Goal: Check status: Check status

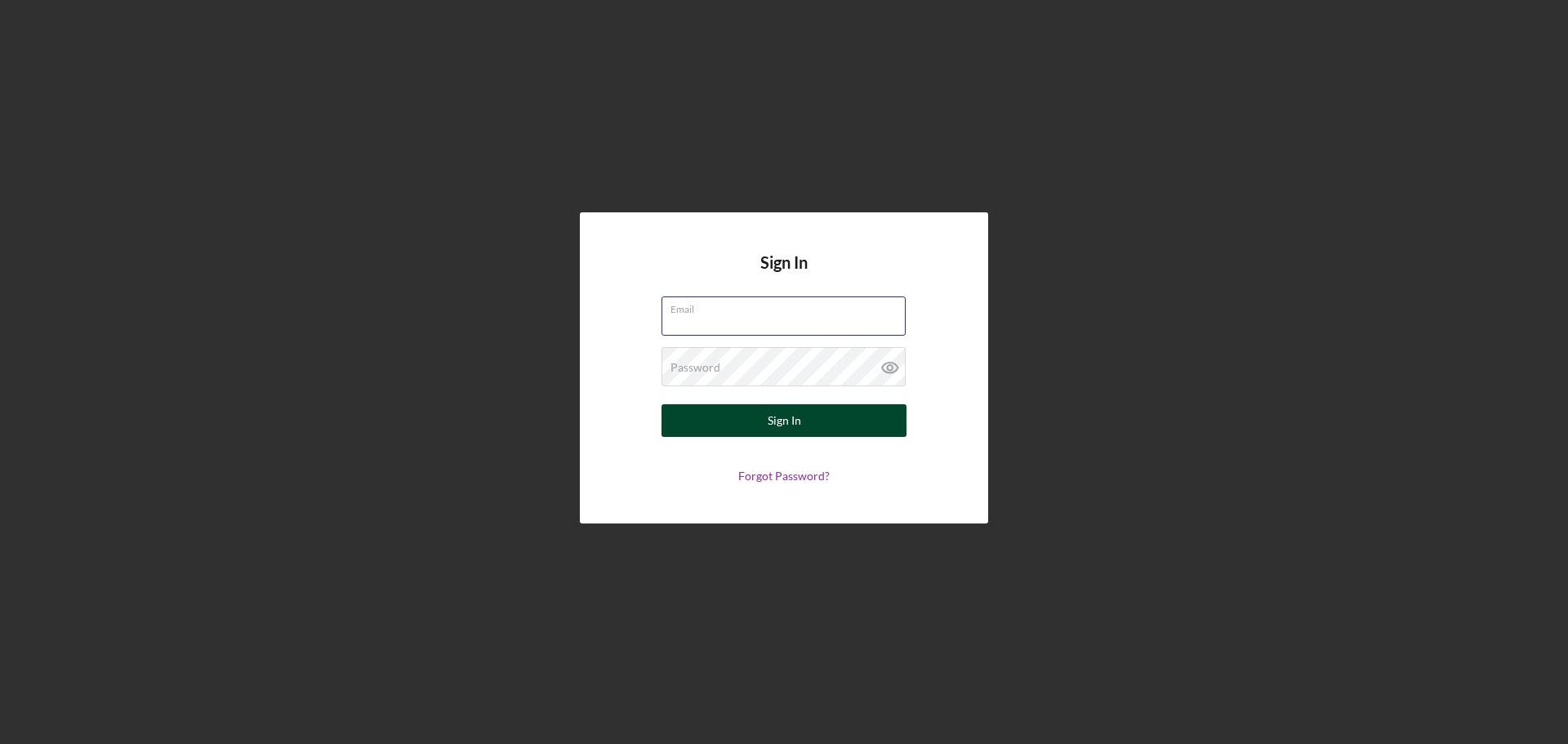
type input "[EMAIL_ADDRESS][DOMAIN_NAME]"
drag, startPoint x: 745, startPoint y: 431, endPoint x: 743, endPoint y: 420, distance: 11.2
click at [745, 429] on button "Sign In" at bounding box center [784, 420] width 245 height 32
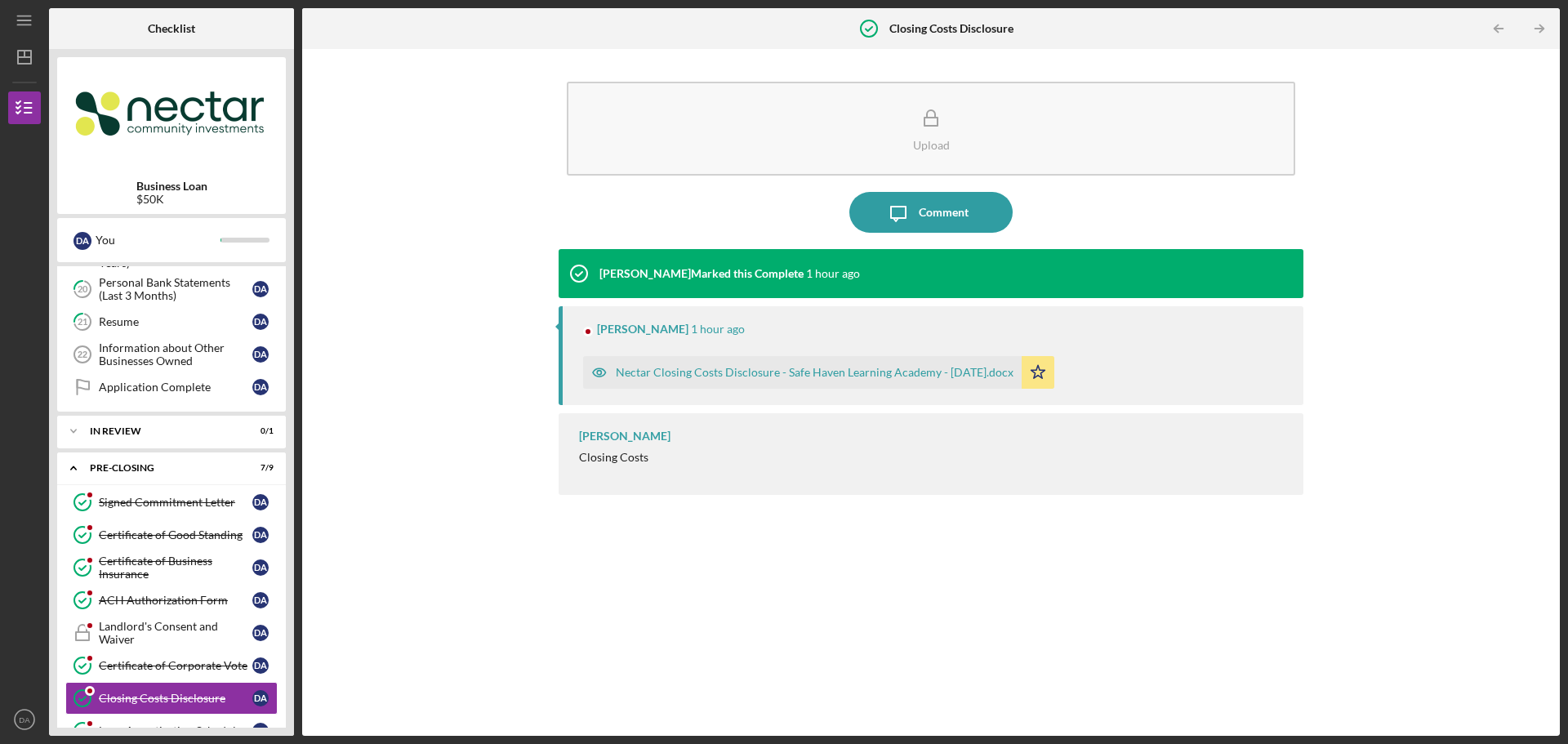
scroll to position [726, 0]
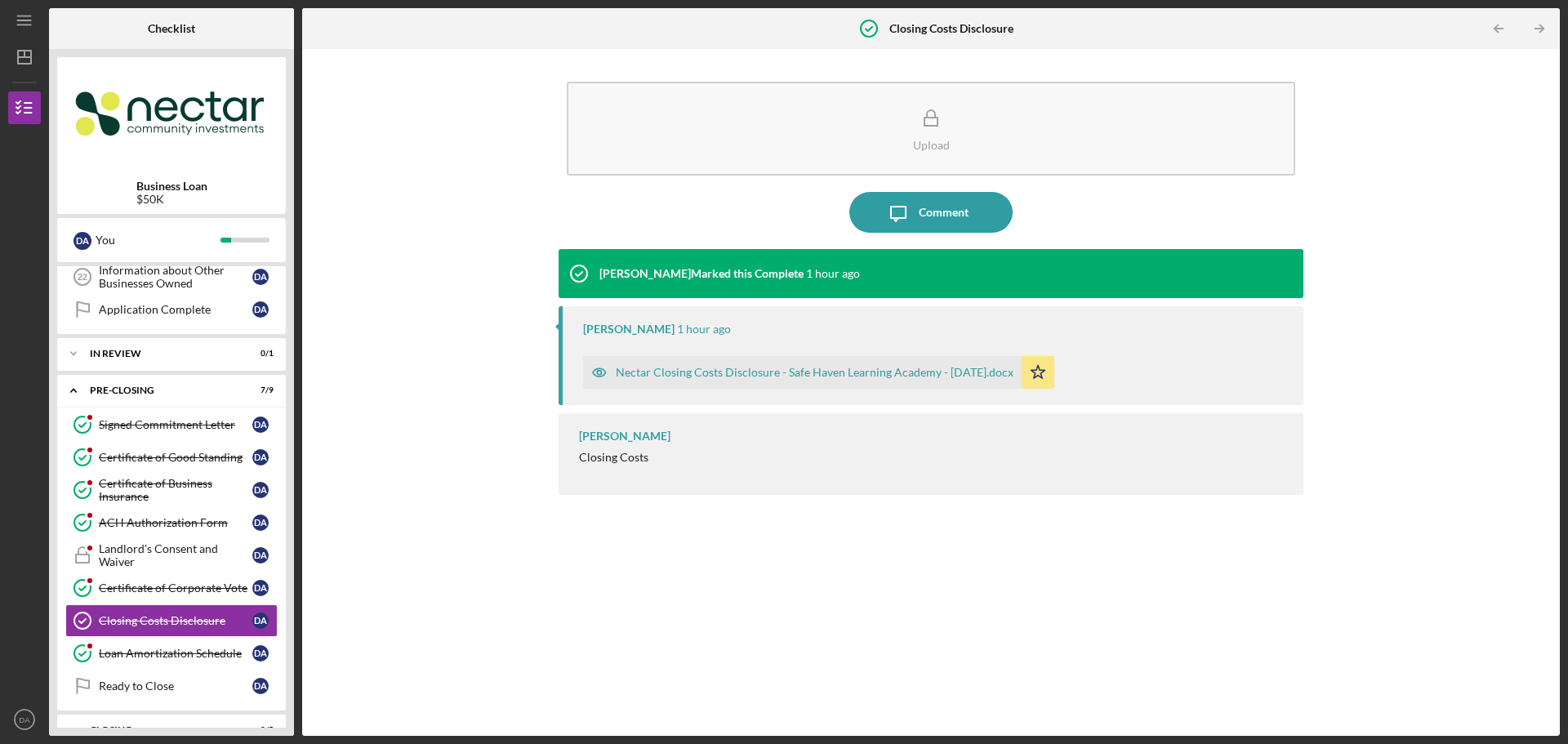
click at [753, 375] on div "Nectar Closing Costs Disclosure - Safe Haven Learning Academy - [DATE].docx" at bounding box center [815, 372] width 398 height 13
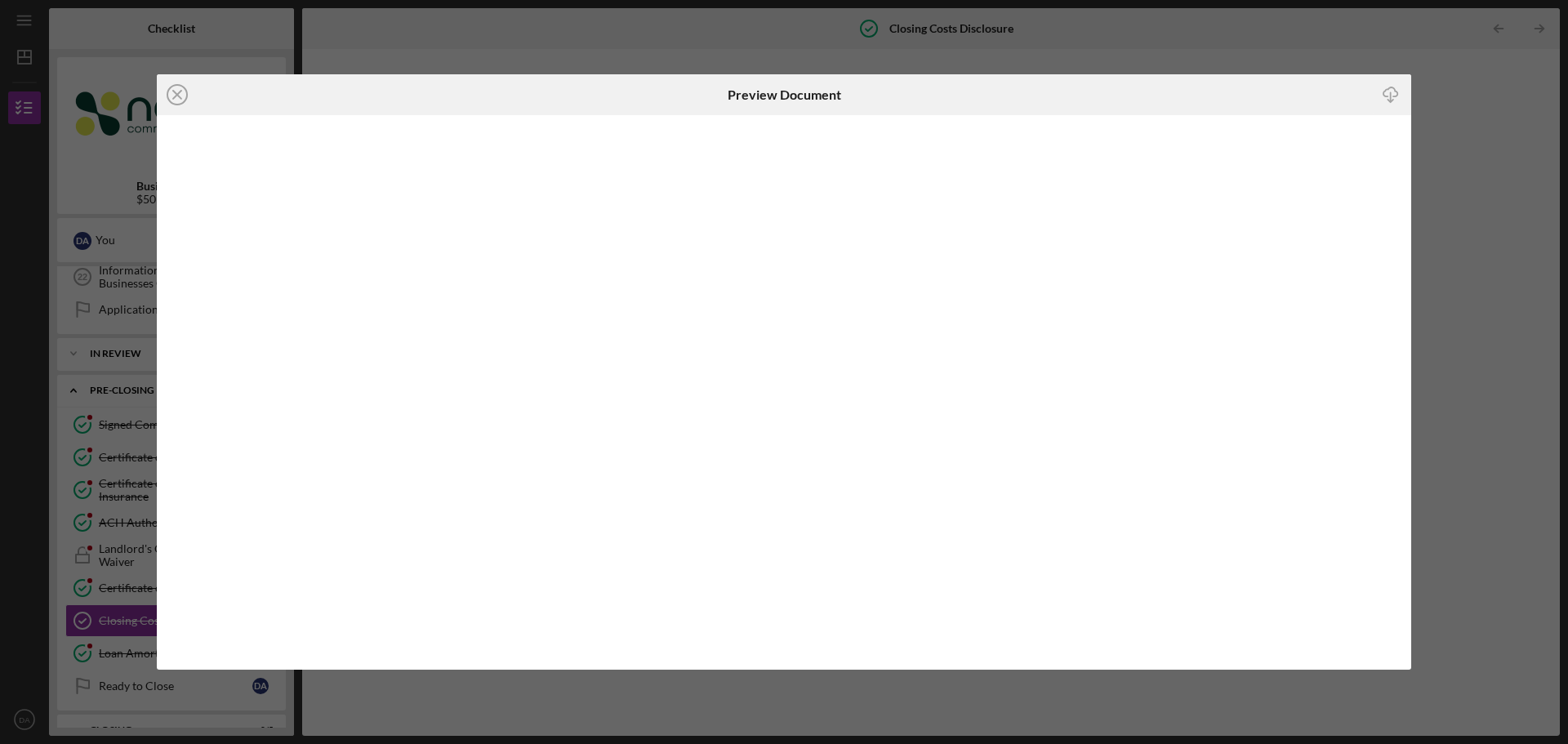
click at [1429, 107] on div "Icon/Close Preview Document Icon/Download" at bounding box center [784, 372] width 1568 height 744
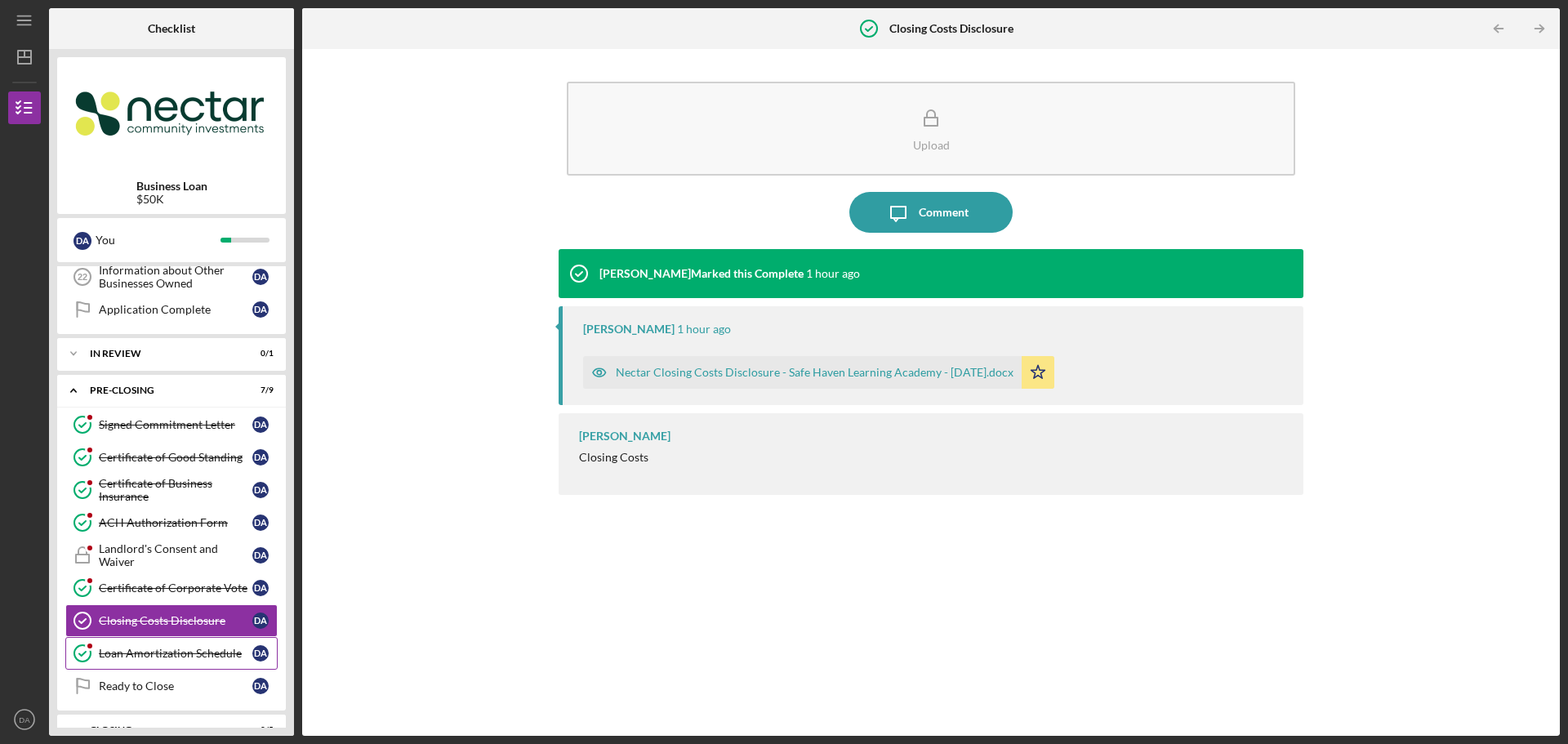
click at [123, 654] on div "Loan Amortization Schedule" at bounding box center [175, 653] width 153 height 13
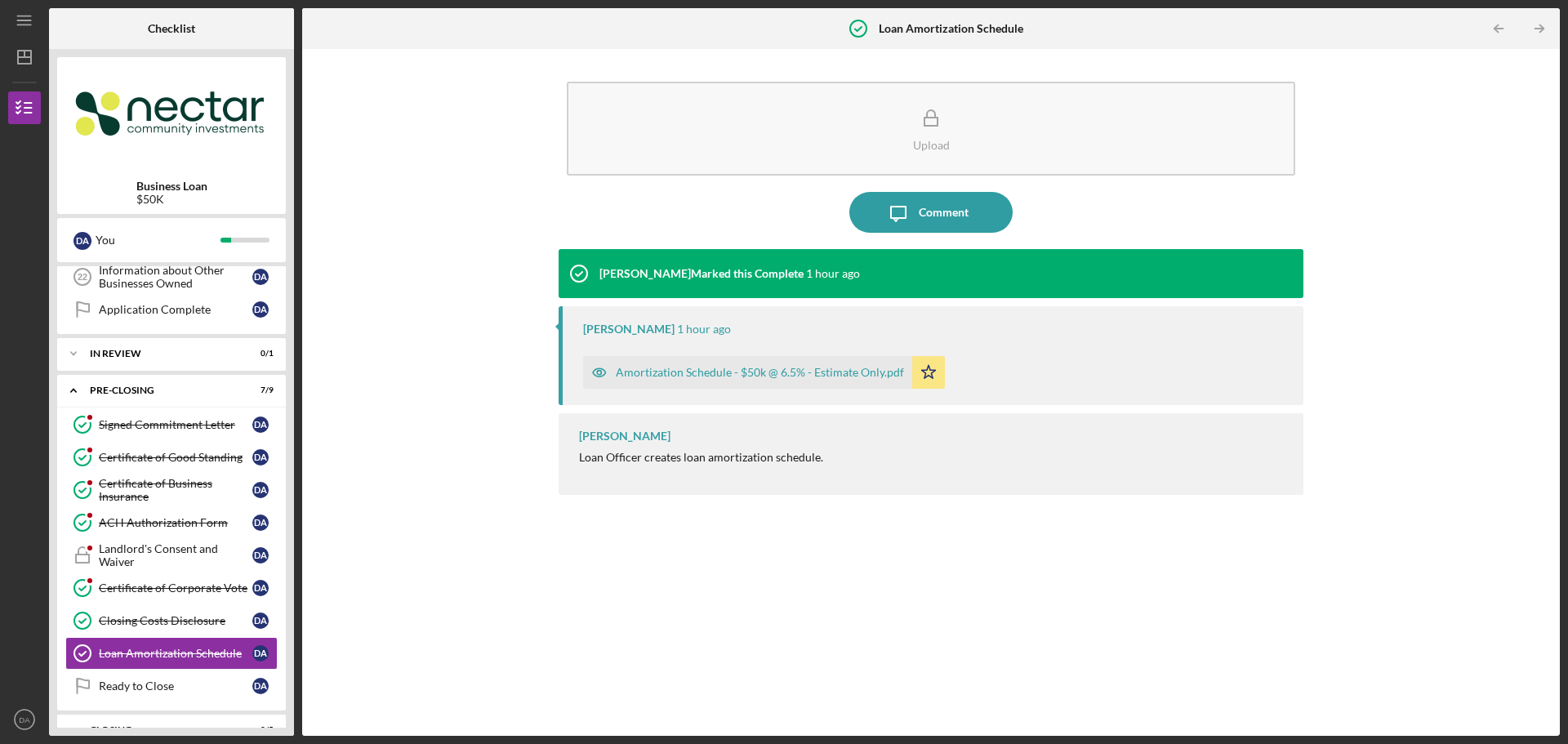
click at [700, 367] on div "Amortization Schedule - $50k @ 6.5% - Estimate Only.pdf" at bounding box center [760, 372] width 289 height 13
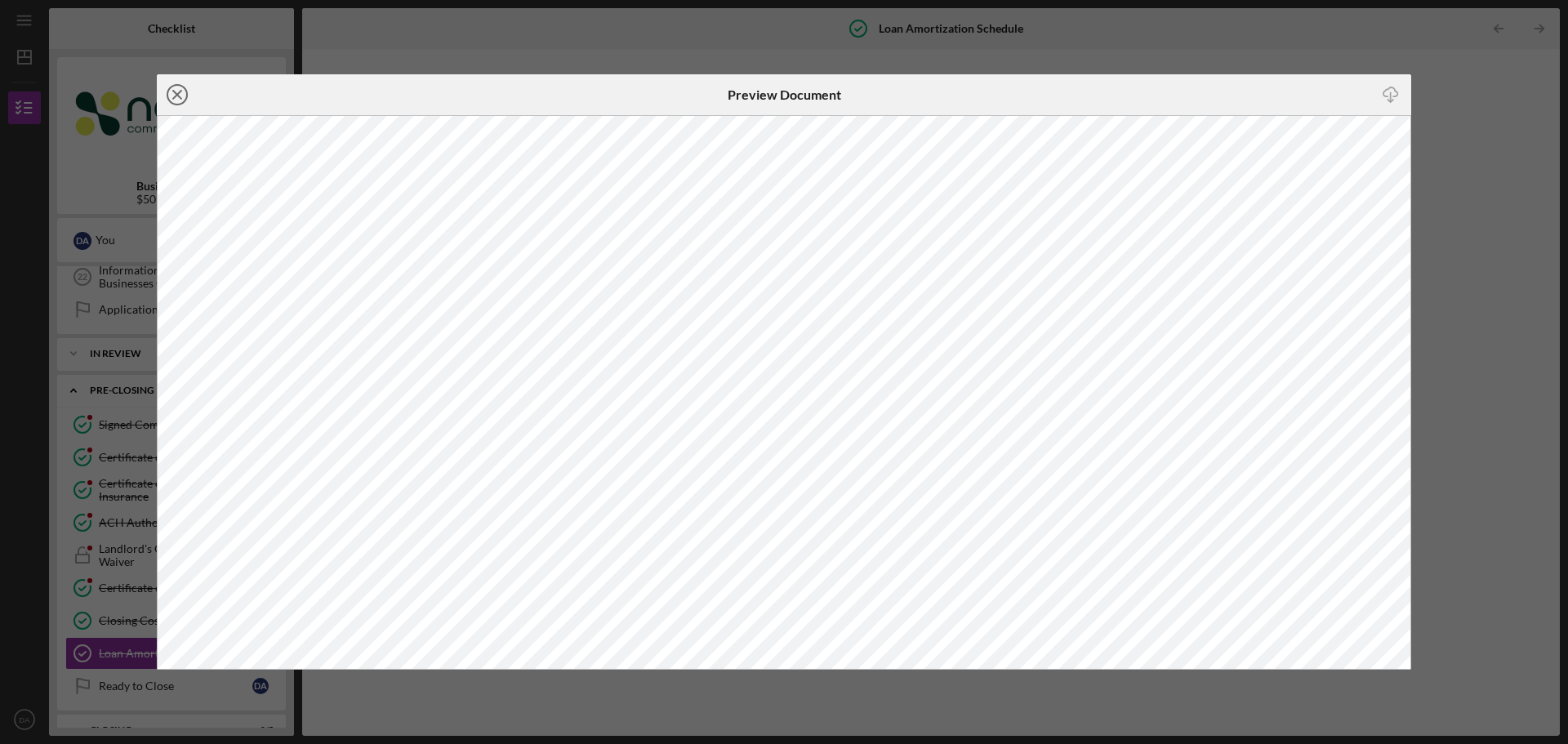
click at [177, 96] on line at bounding box center [177, 95] width 8 height 8
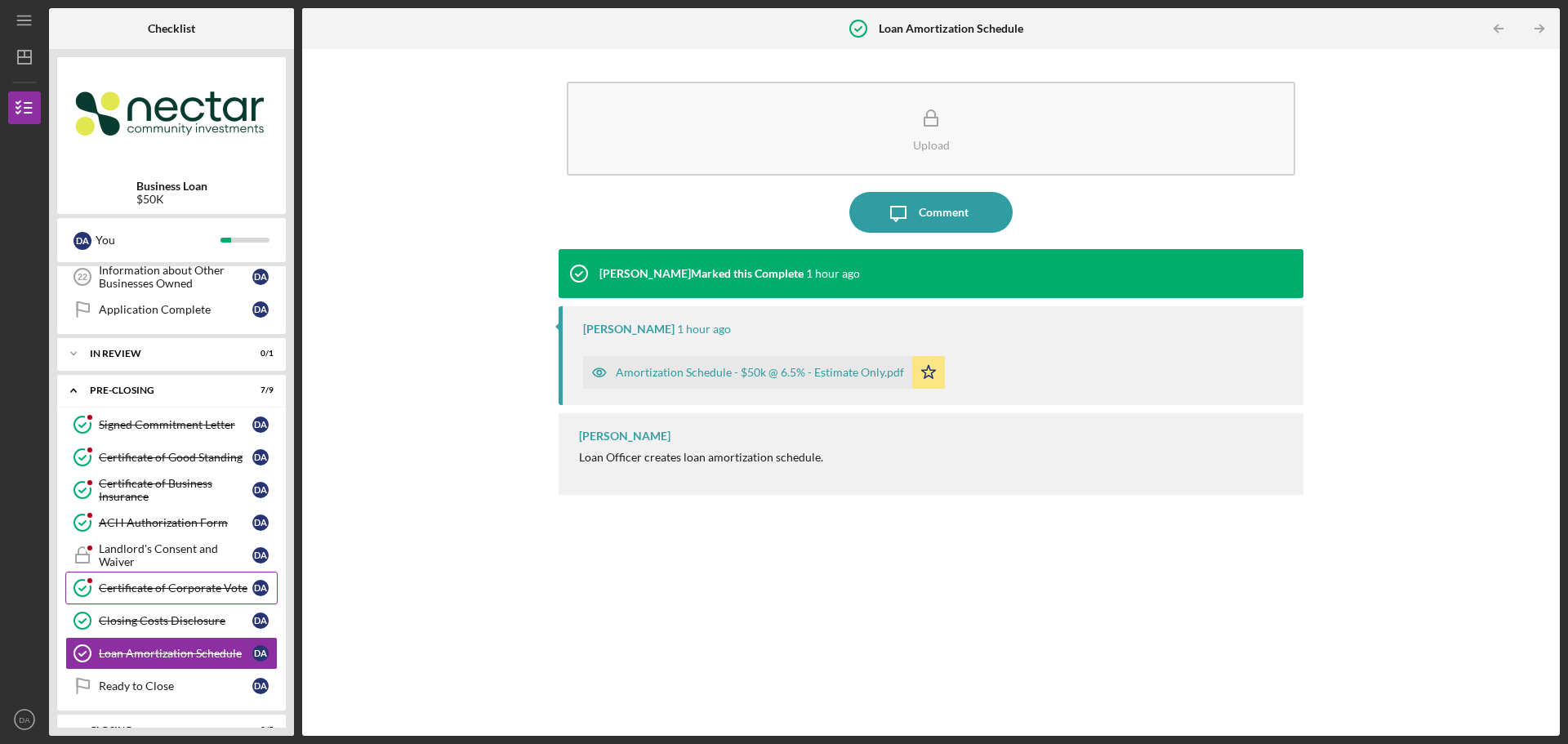
scroll to position [754, 0]
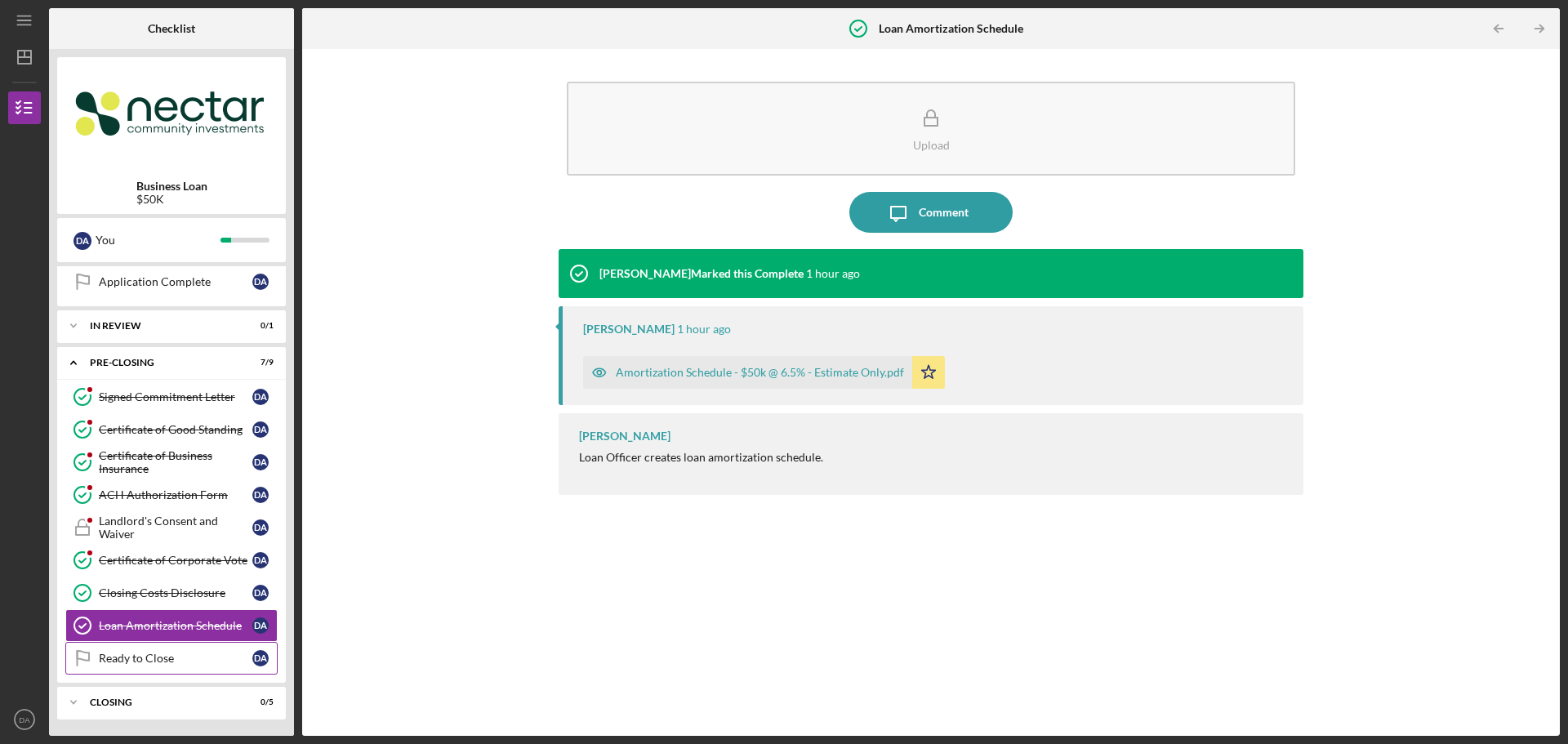
click at [175, 669] on link "Ready to Close Ready to Close D A" at bounding box center [172, 658] width 213 height 32
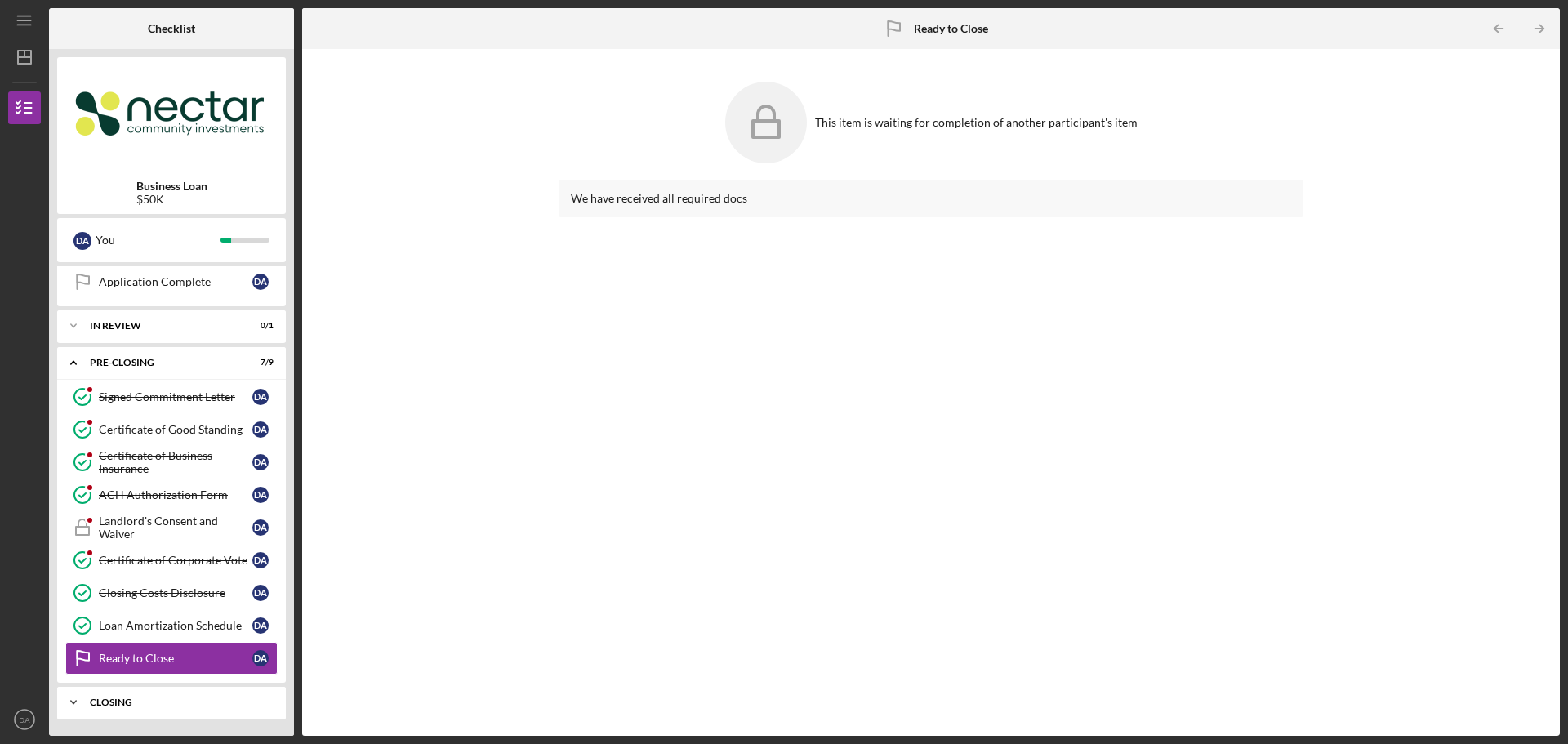
click at [136, 705] on div "Closing" at bounding box center [178, 702] width 176 height 10
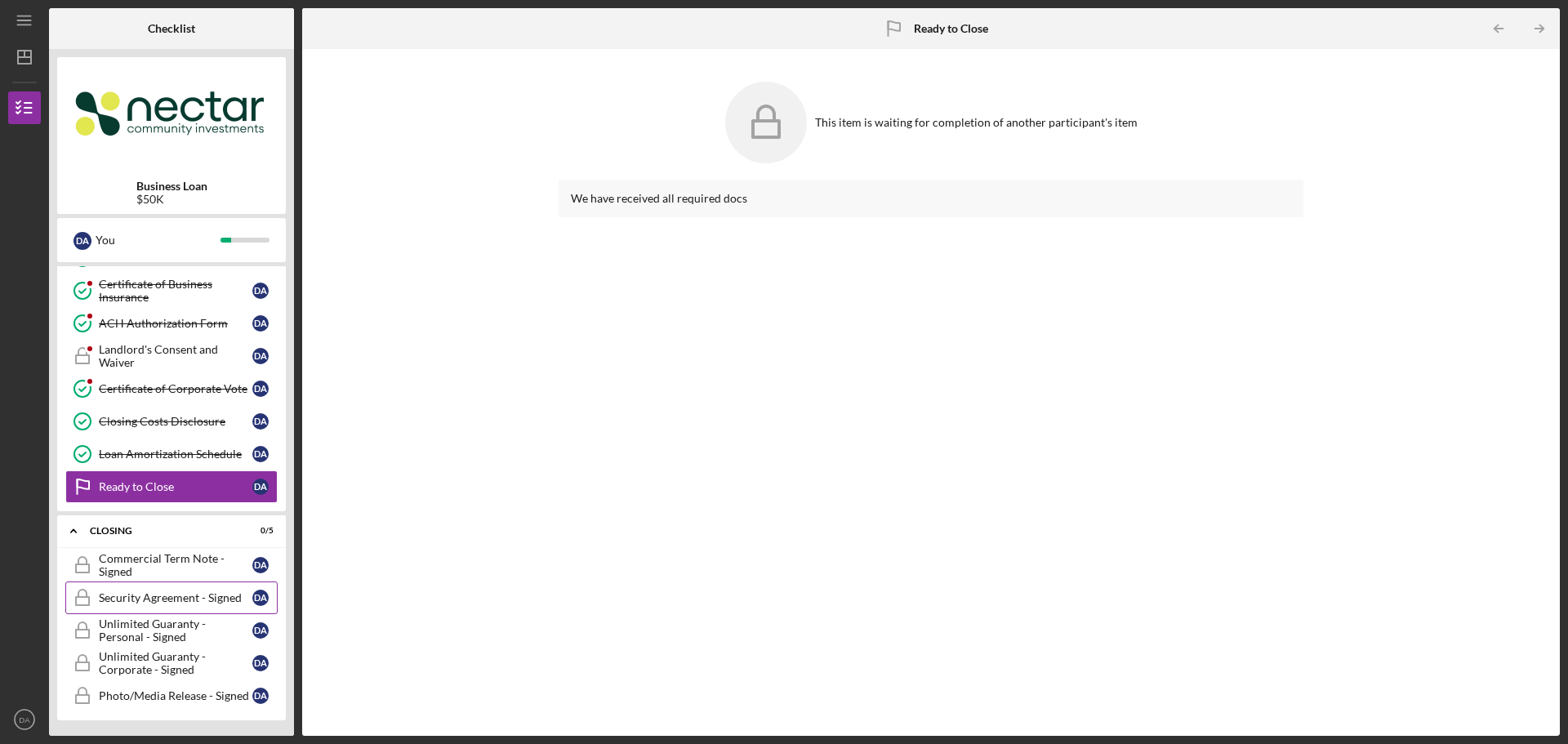
scroll to position [926, 0]
click at [143, 574] on div "Commercial Term Note - Signed" at bounding box center [175, 565] width 153 height 26
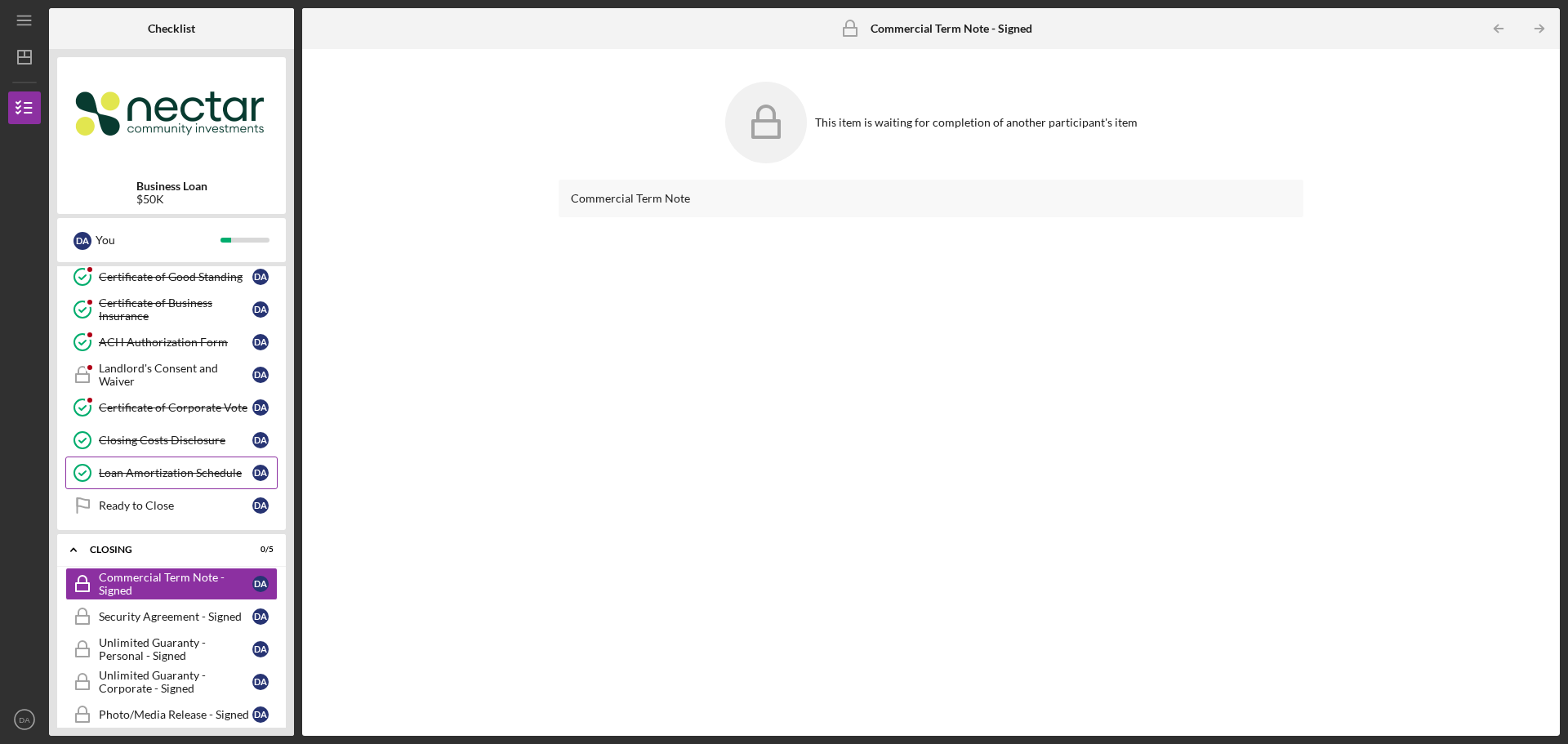
scroll to position [926, 0]
